Goal: Information Seeking & Learning: Learn about a topic

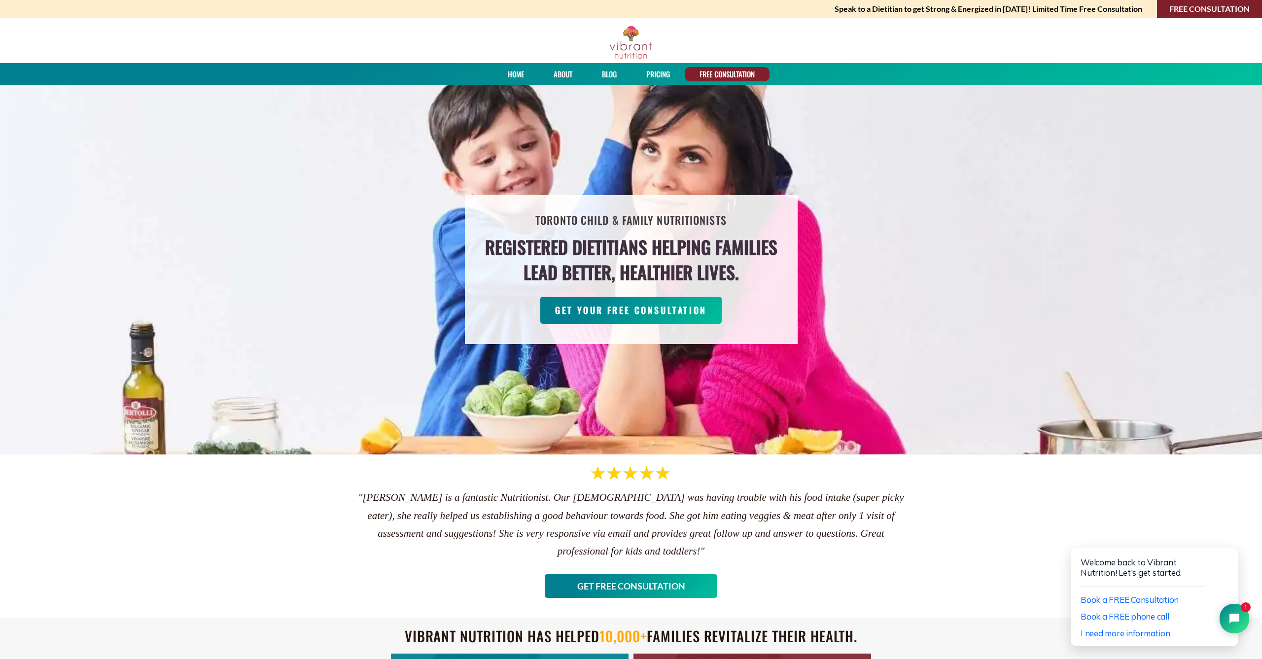
click at [559, 72] on link "About" at bounding box center [563, 74] width 26 height 14
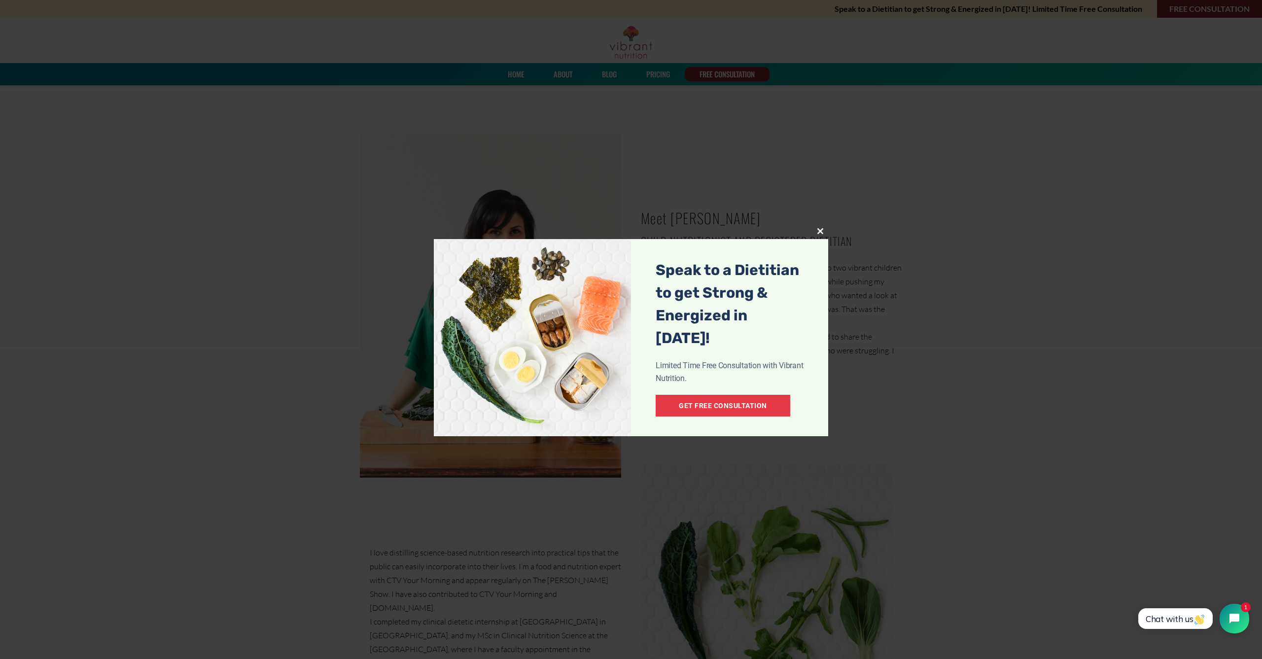
click at [818, 231] on span at bounding box center [820, 231] width 16 height 6
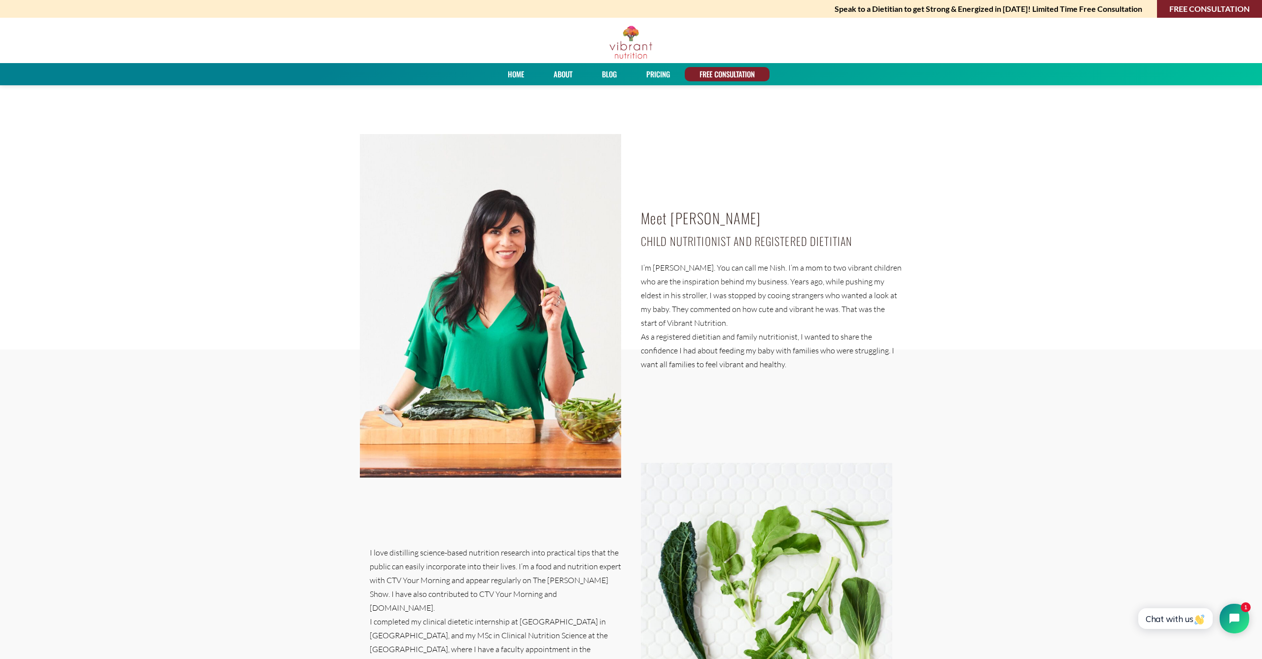
click at [556, 77] on link "About" at bounding box center [563, 74] width 26 height 14
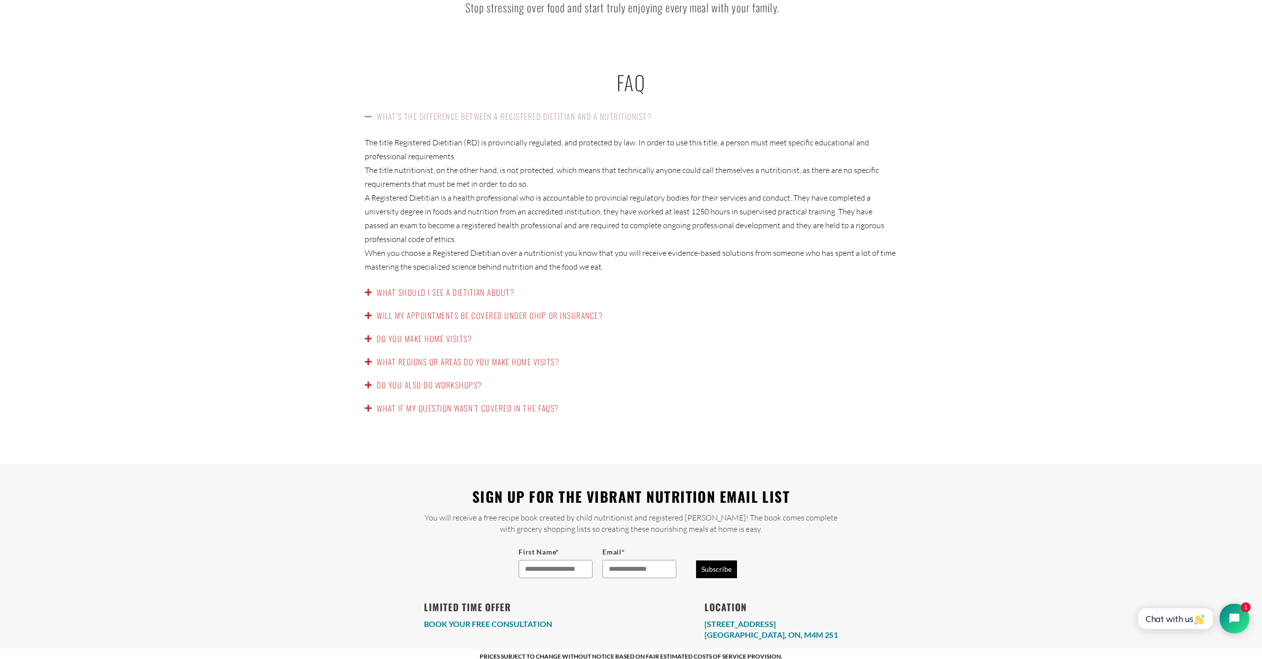
scroll to position [1510, 0]
